Goal: Transaction & Acquisition: Purchase product/service

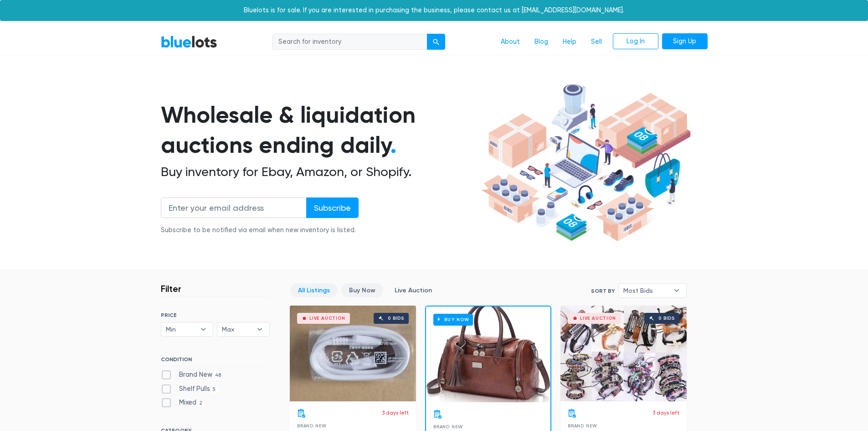
click at [377, 286] on link "Buy Now" at bounding box center [362, 290] width 42 height 14
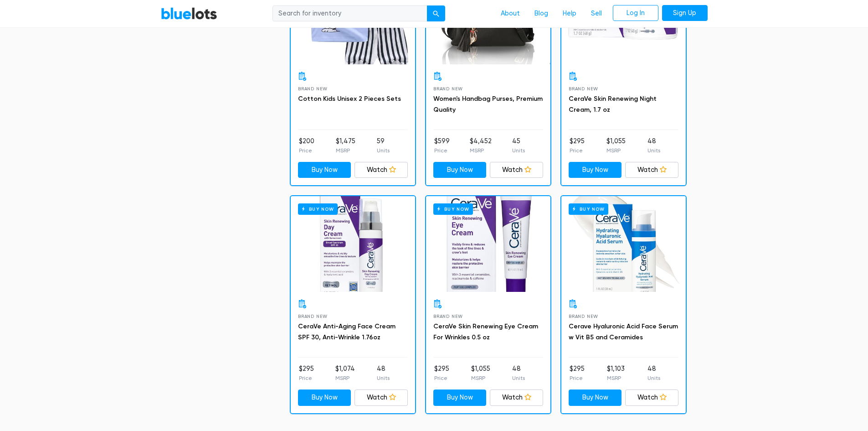
scroll to position [1702, 0]
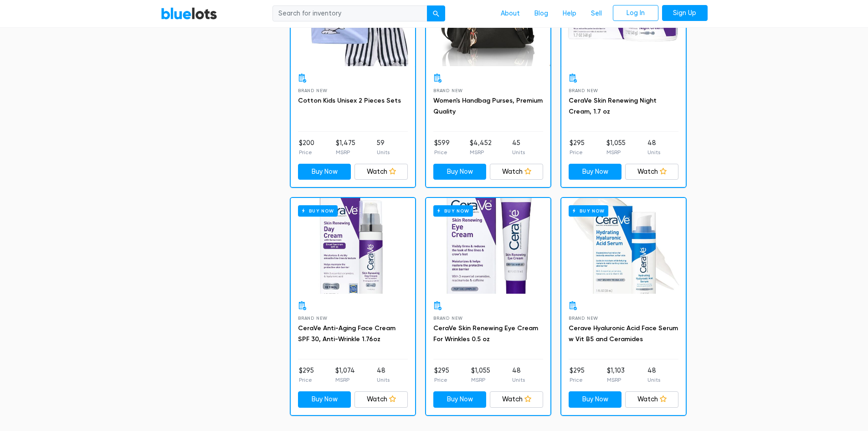
drag, startPoint x: 868, startPoint y: 332, endPoint x: 873, endPoint y: 369, distance: 36.8
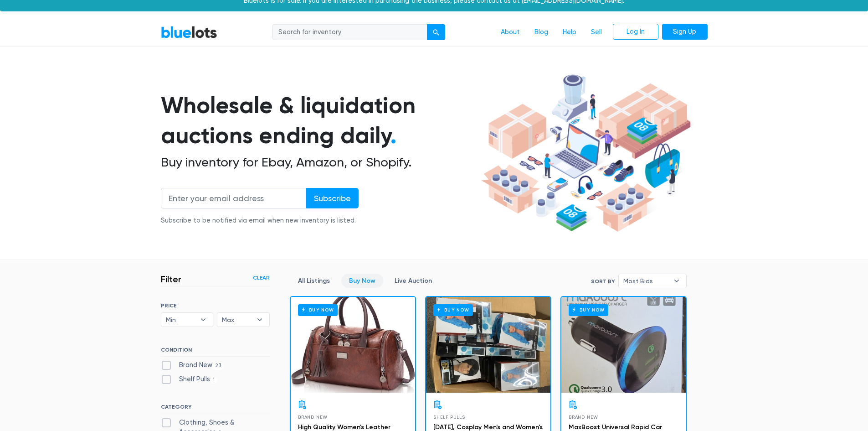
scroll to position [0, 0]
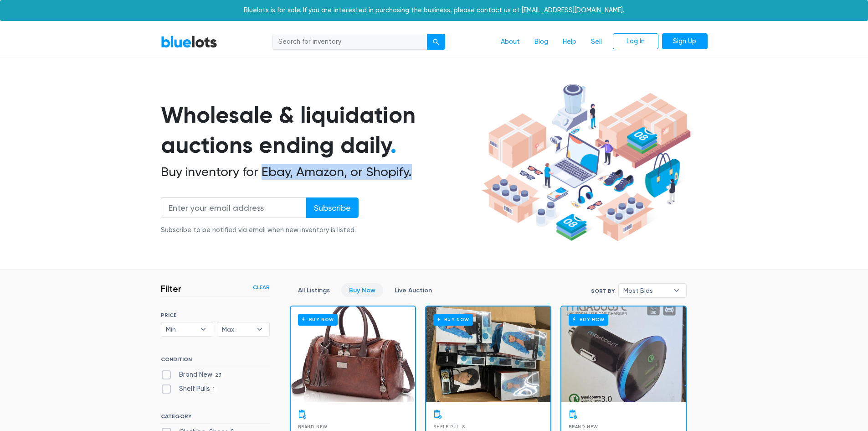
drag, startPoint x: 413, startPoint y: 171, endPoint x: 261, endPoint y: 170, distance: 151.8
click at [261, 170] on h2 "Buy inventory for Ebay, Amazon, or Shopify." at bounding box center [319, 171] width 317 height 15
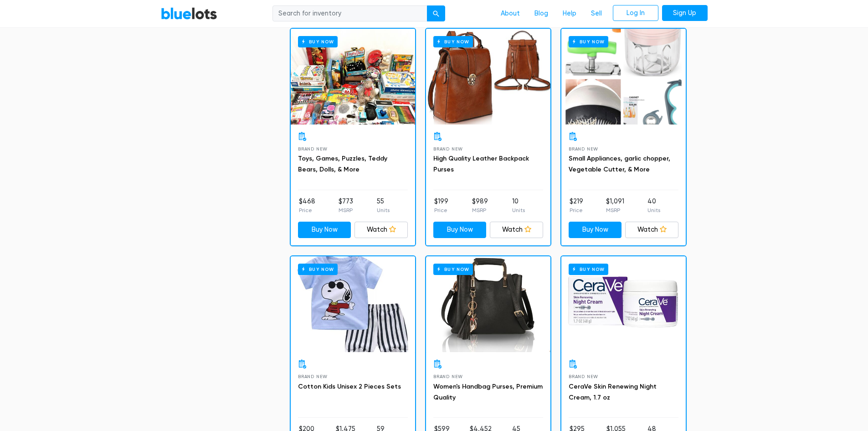
scroll to position [1550, 0]
